Goal: Information Seeking & Learning: Learn about a topic

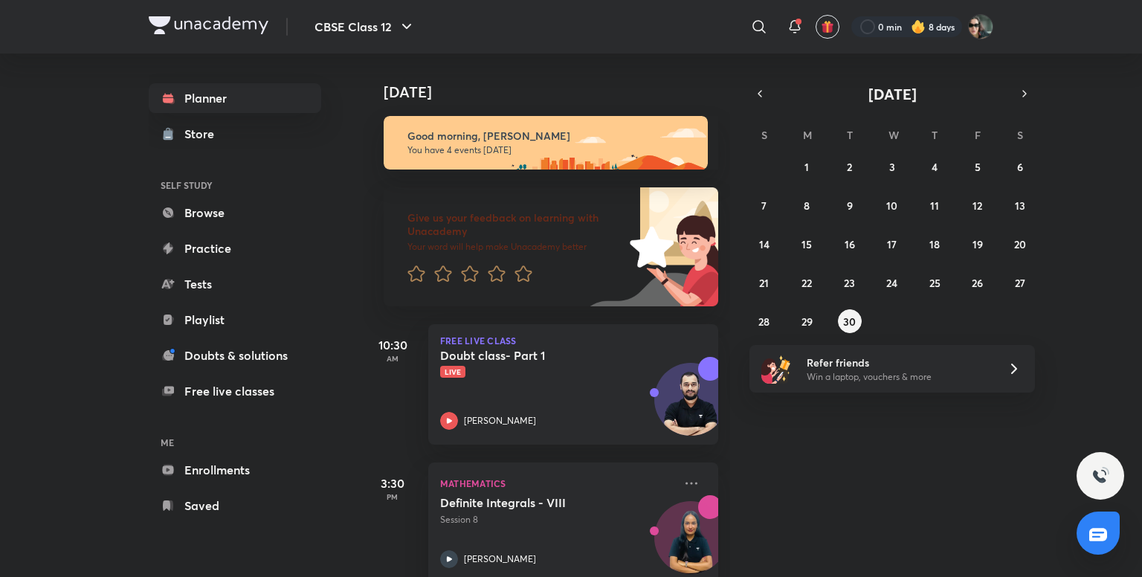
click at [642, 88] on h4 "[DATE]" at bounding box center [558, 92] width 349 height 18
click at [586, 367] on p "Live" at bounding box center [556, 372] width 233 height 12
